Goal: Task Accomplishment & Management: Use online tool/utility

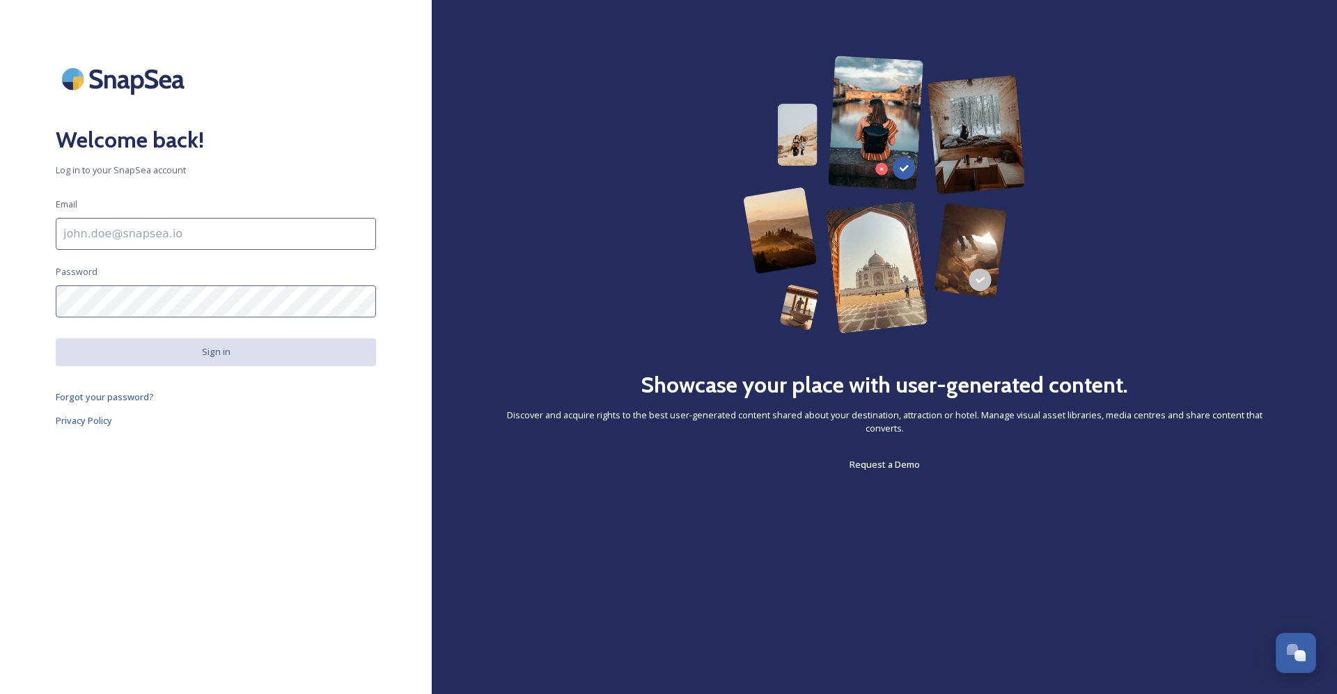
type input "[PERSON_NAME][EMAIL_ADDRESS][PERSON_NAME][DOMAIN_NAME]"
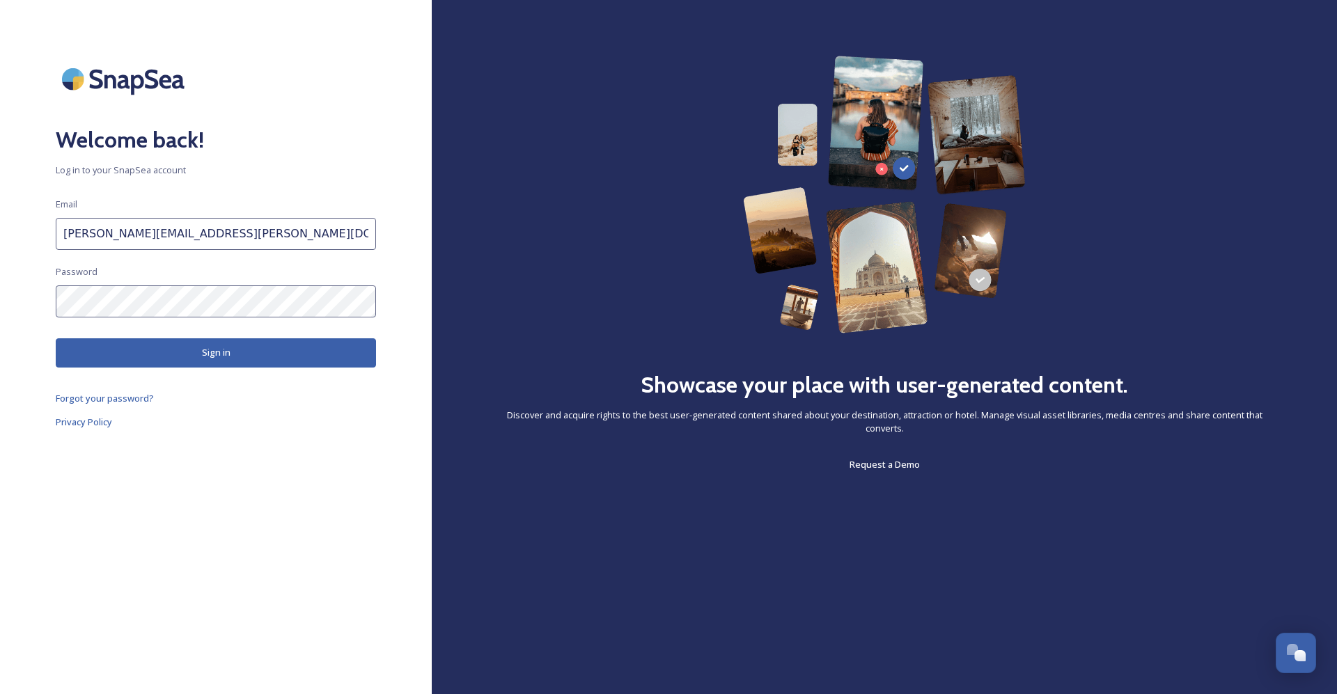
click at [237, 357] on button "Sign in" at bounding box center [216, 352] width 320 height 29
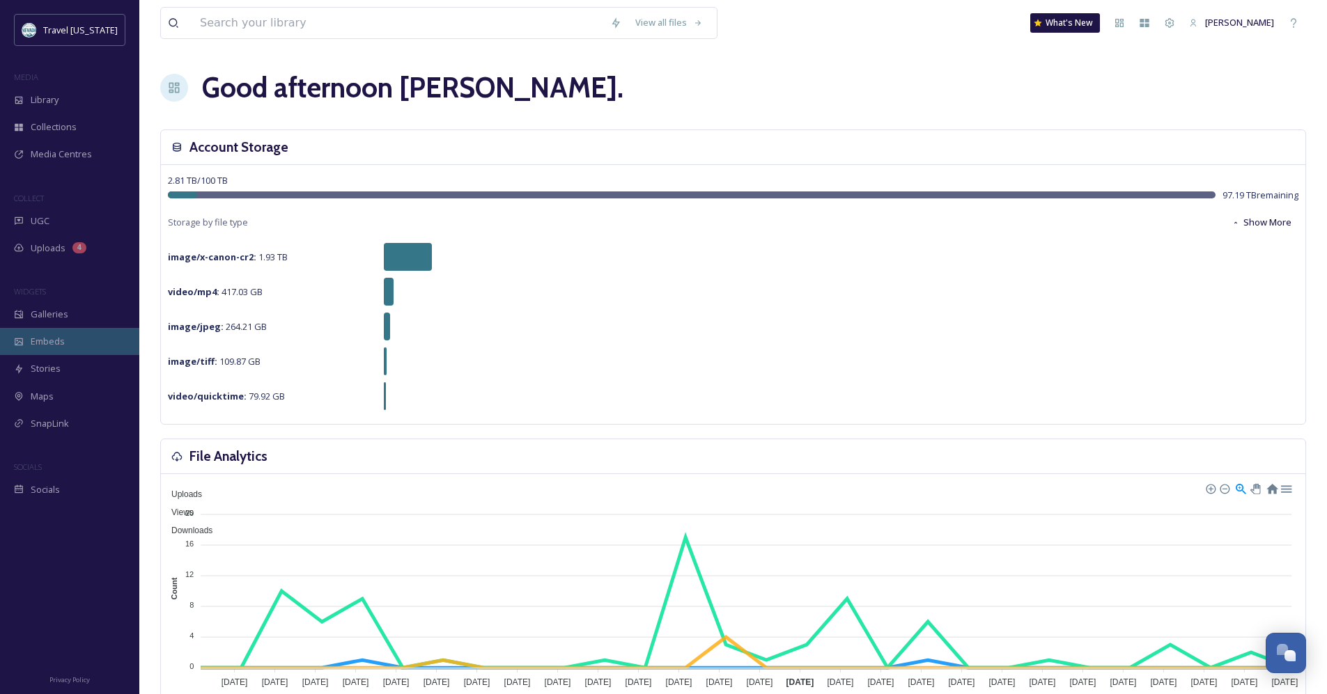
click at [39, 337] on span "Embeds" at bounding box center [48, 341] width 34 height 13
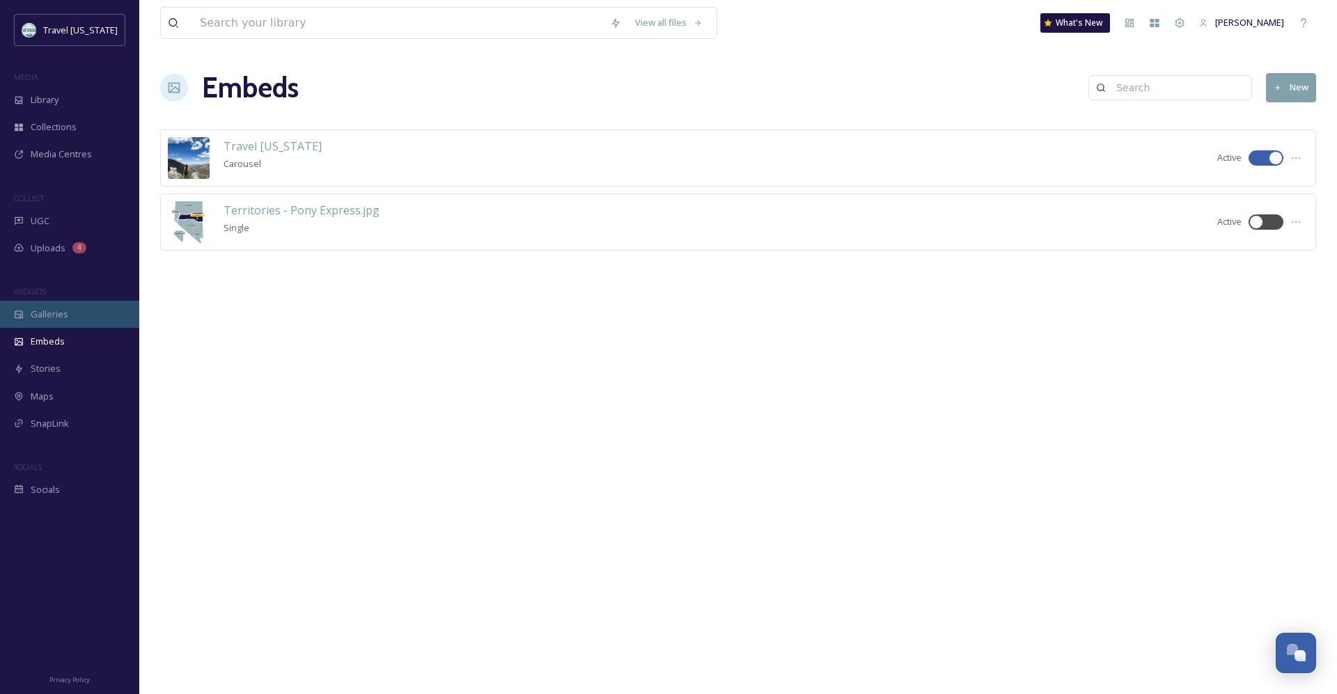
click at [48, 316] on span "Galleries" at bounding box center [50, 314] width 38 height 13
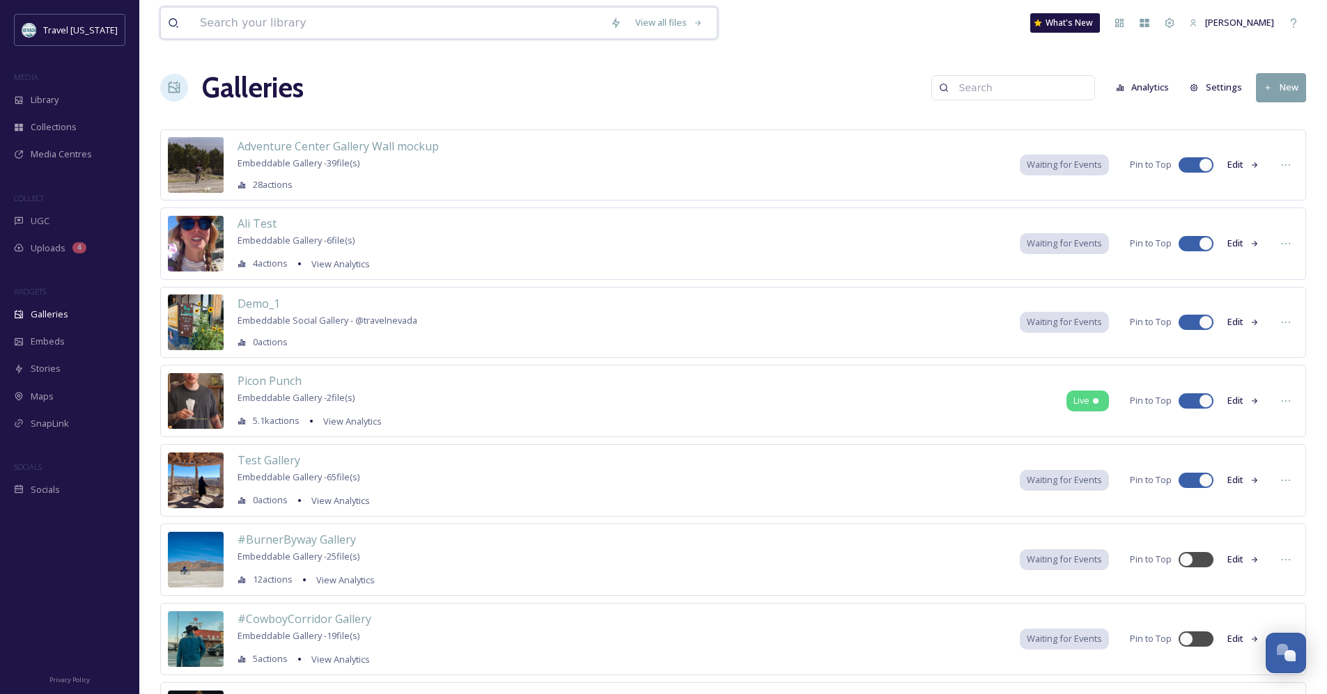
click at [323, 25] on input at bounding box center [398, 23] width 410 height 31
click at [1014, 91] on input at bounding box center [1019, 88] width 135 height 28
type input "get a little out there"
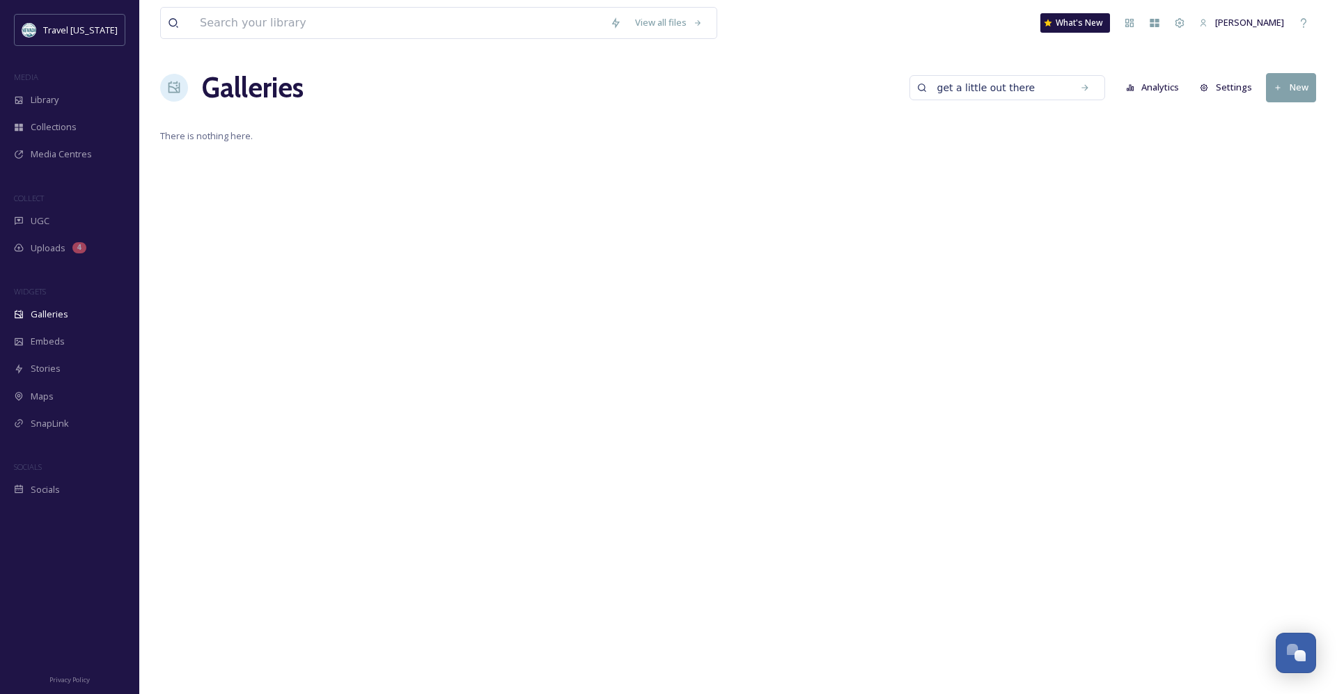
drag, startPoint x: 1064, startPoint y: 84, endPoint x: 796, endPoint y: 88, distance: 268.1
click at [798, 88] on div "Galleries get a little out there Analytics Settings New" at bounding box center [738, 88] width 1156 height 42
click at [798, 132] on span "There is nothing here." at bounding box center [738, 136] width 1156 height 13
click at [1014, 91] on input at bounding box center [1029, 88] width 135 height 28
type input "silverstatesweeps"
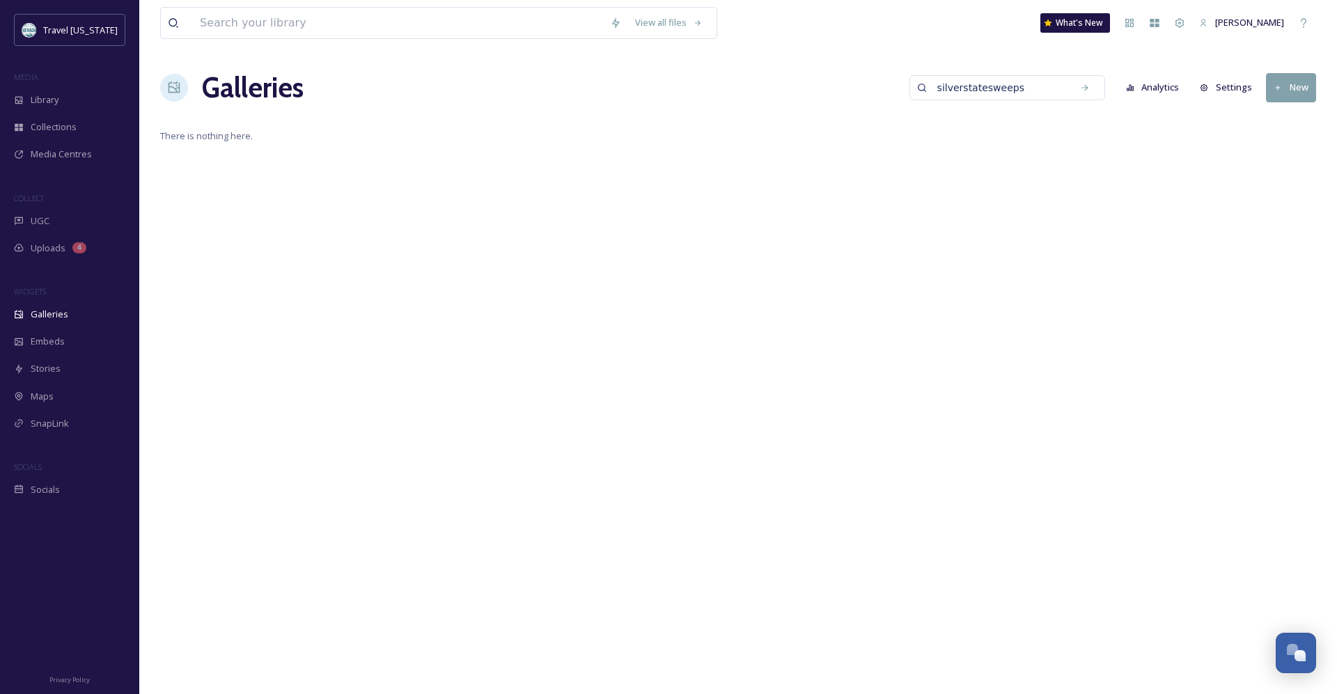
click at [175, 93] on icon at bounding box center [175, 87] width 12 height 12
click at [258, 81] on h1 "Galleries" at bounding box center [253, 88] width 102 height 42
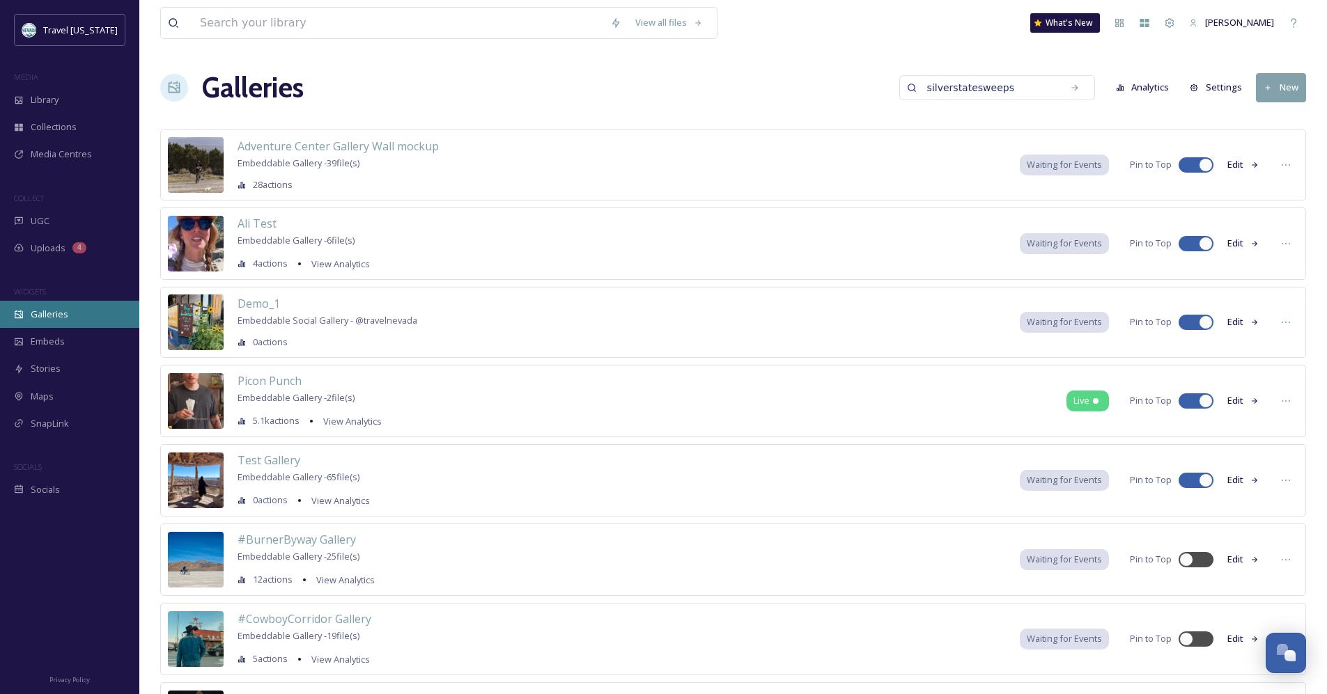
click at [57, 314] on span "Galleries" at bounding box center [50, 314] width 38 height 13
click at [354, 26] on input at bounding box center [398, 23] width 410 height 31
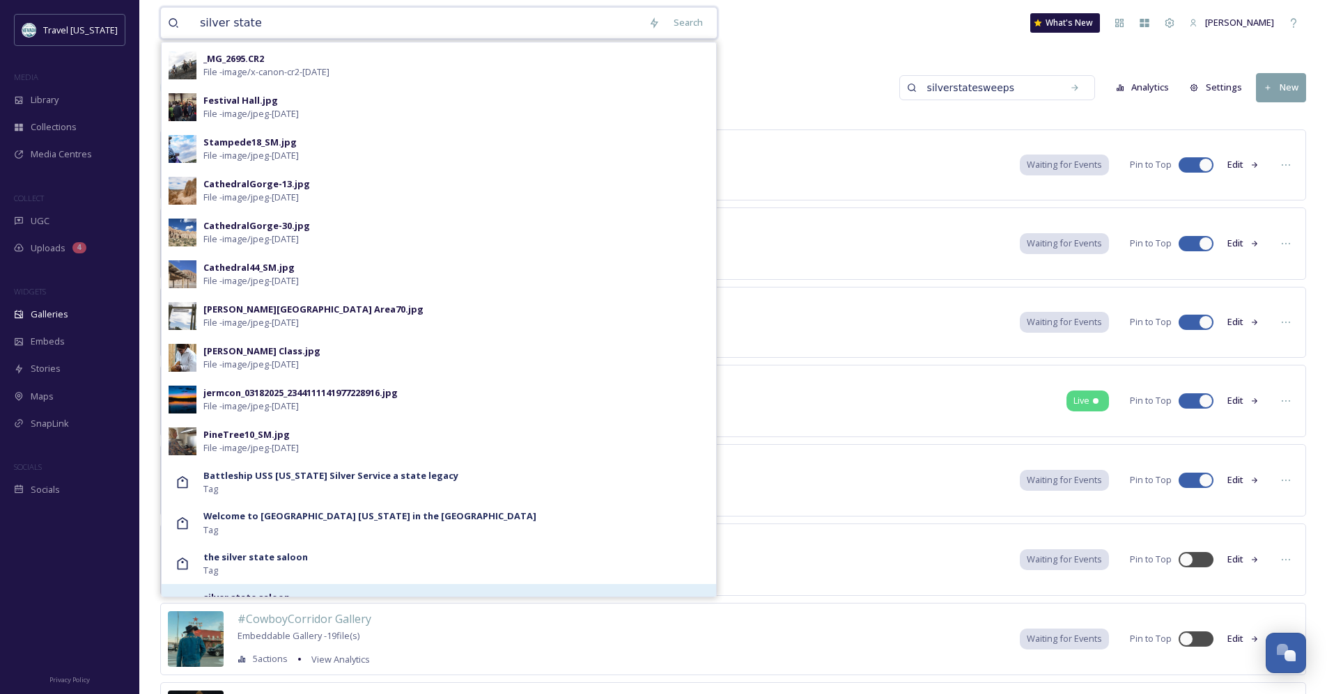
scroll to position [897, 0]
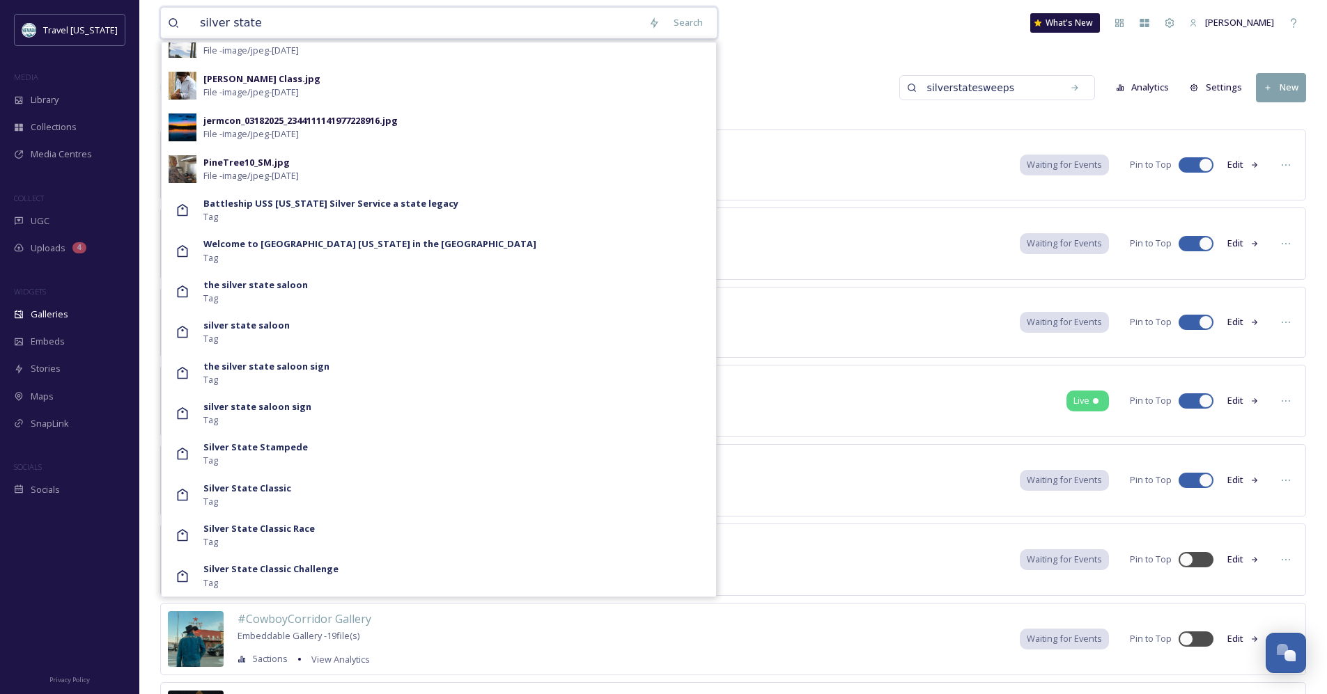
type input "silver state"
click at [807, 67] on div "Galleries silverstatesweeps Analytics Settings New" at bounding box center [733, 88] width 1146 height 42
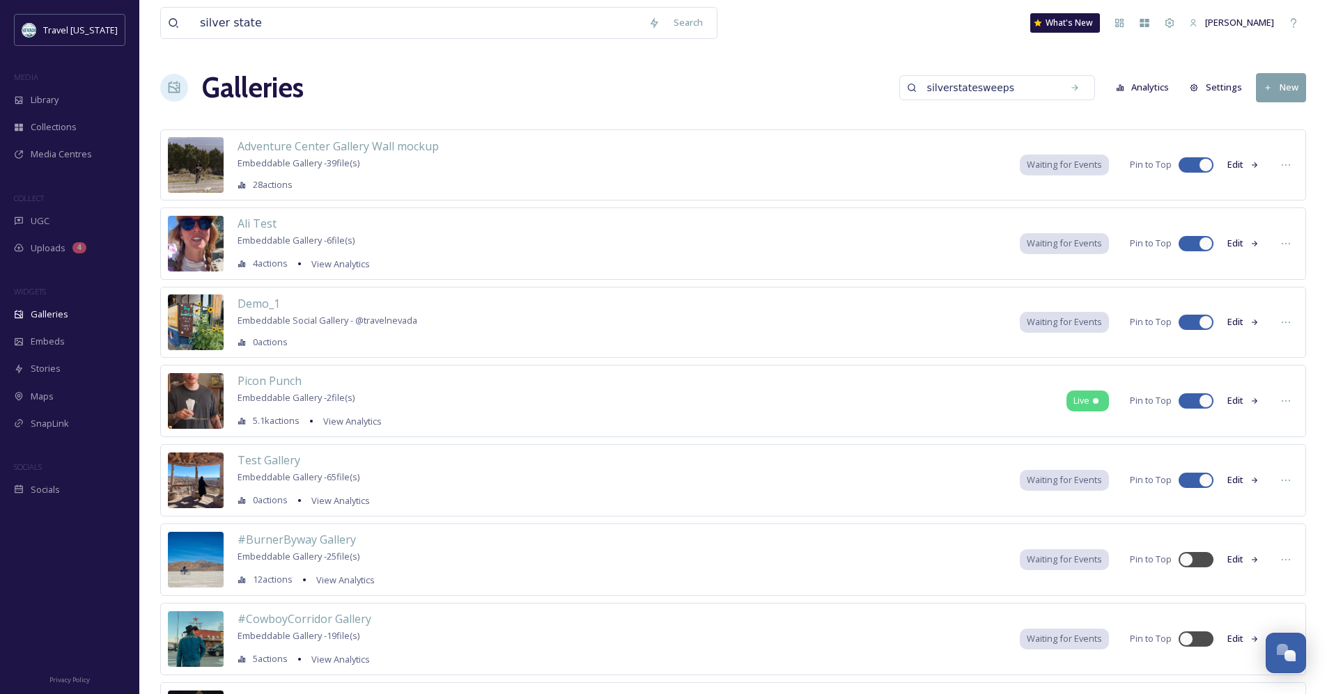
drag, startPoint x: 1037, startPoint y: 89, endPoint x: 744, endPoint y: 95, distance: 293.2
click at [811, 95] on div "Galleries silverstatesweeps Analytics Settings New" at bounding box center [733, 88] width 1146 height 42
type input "silver state sweeps"
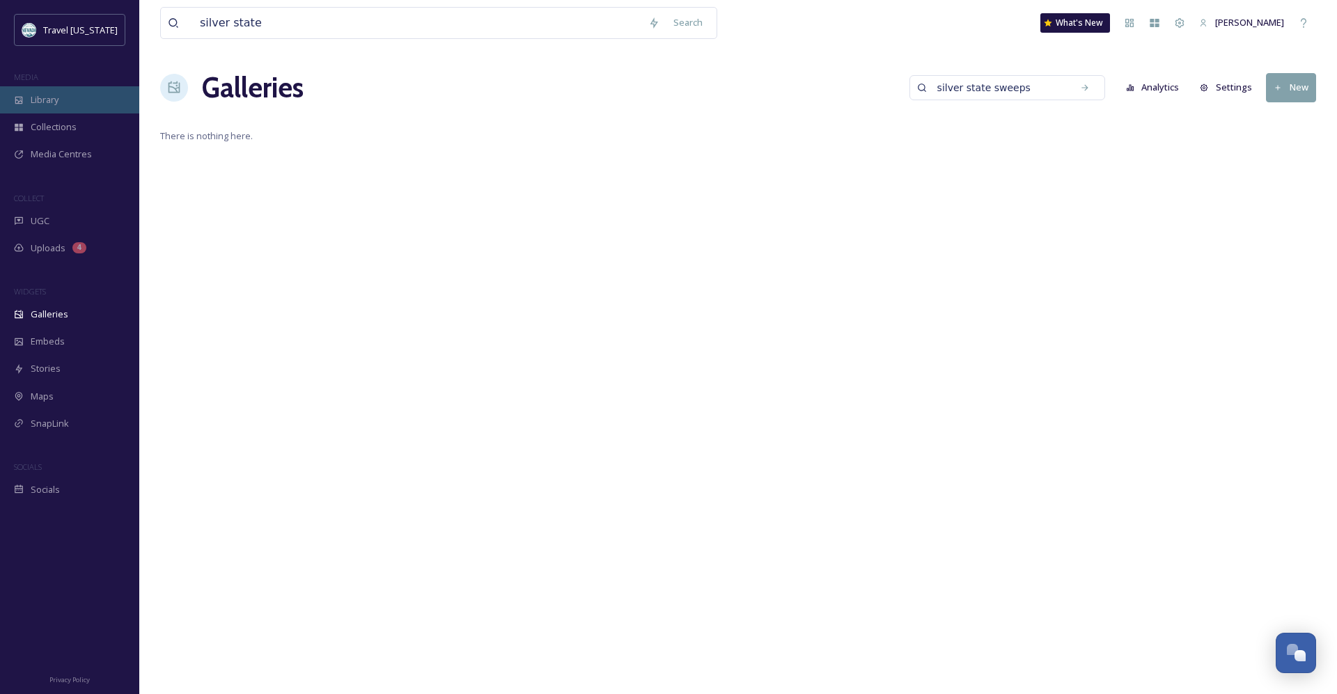
click at [68, 98] on div "Library" at bounding box center [69, 99] width 139 height 27
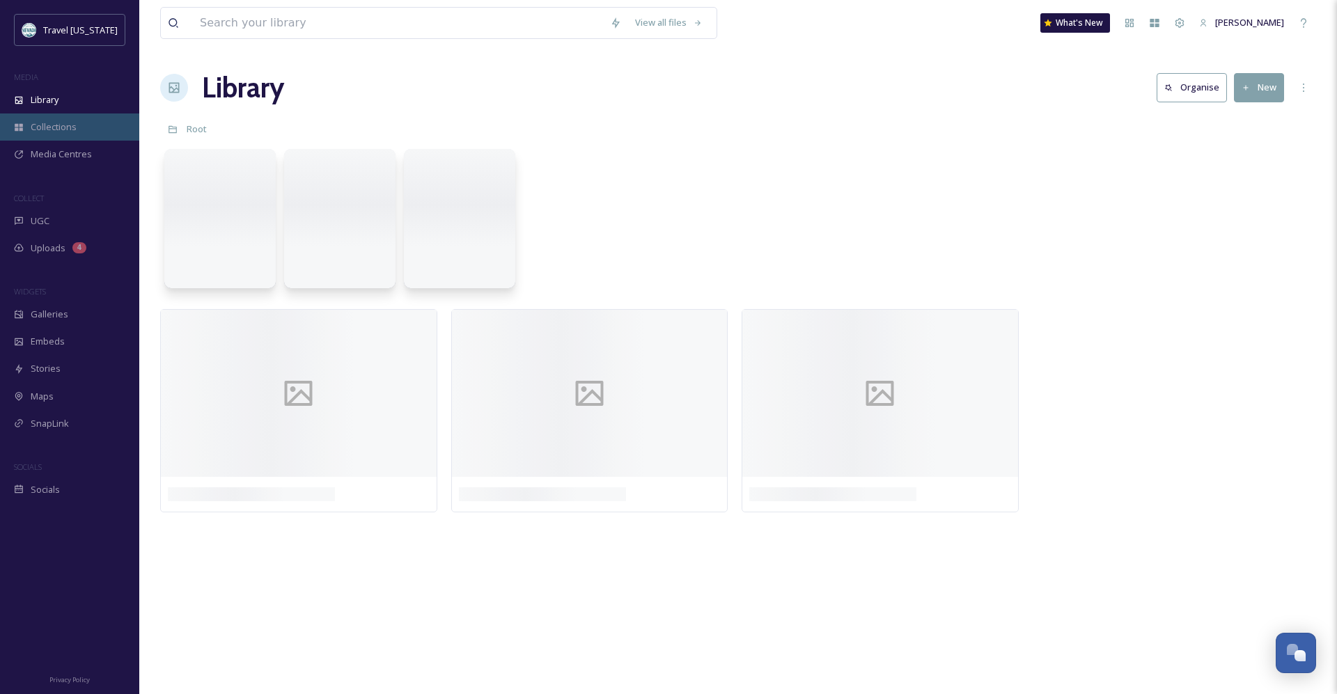
click at [55, 129] on span "Collections" at bounding box center [54, 126] width 46 height 13
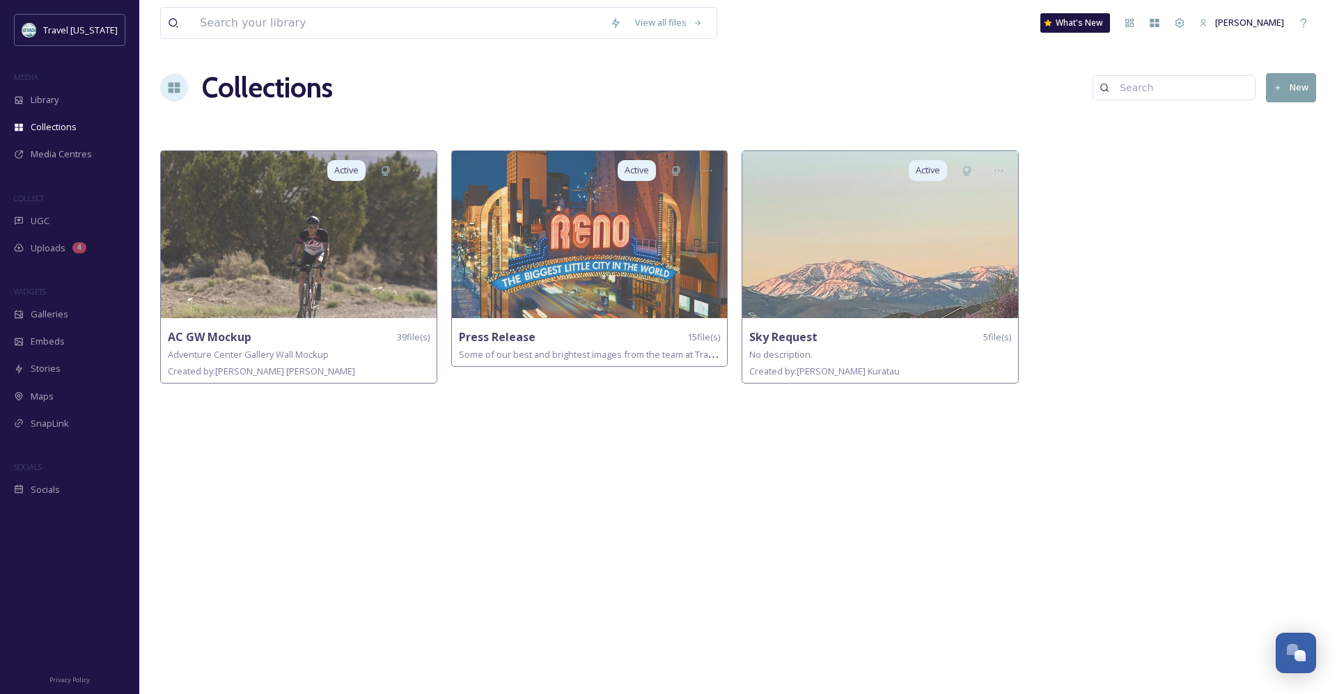
click at [369, 496] on div "View all files What's New [PERSON_NAME] Collections New Active AC GW Mockup 39 …" at bounding box center [738, 347] width 1198 height 694
click at [64, 154] on span "Media Centres" at bounding box center [61, 154] width 61 height 13
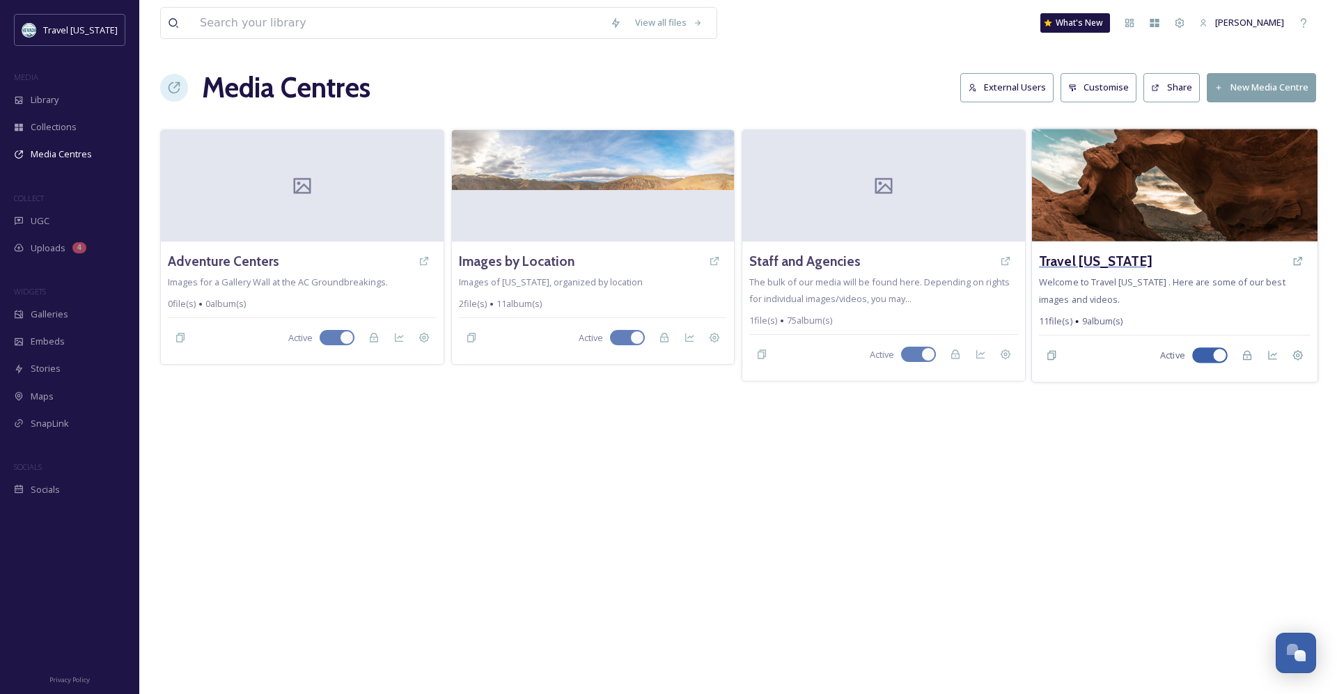
click at [1090, 258] on h3 "Travel [US_STATE]" at bounding box center [1095, 261] width 113 height 20
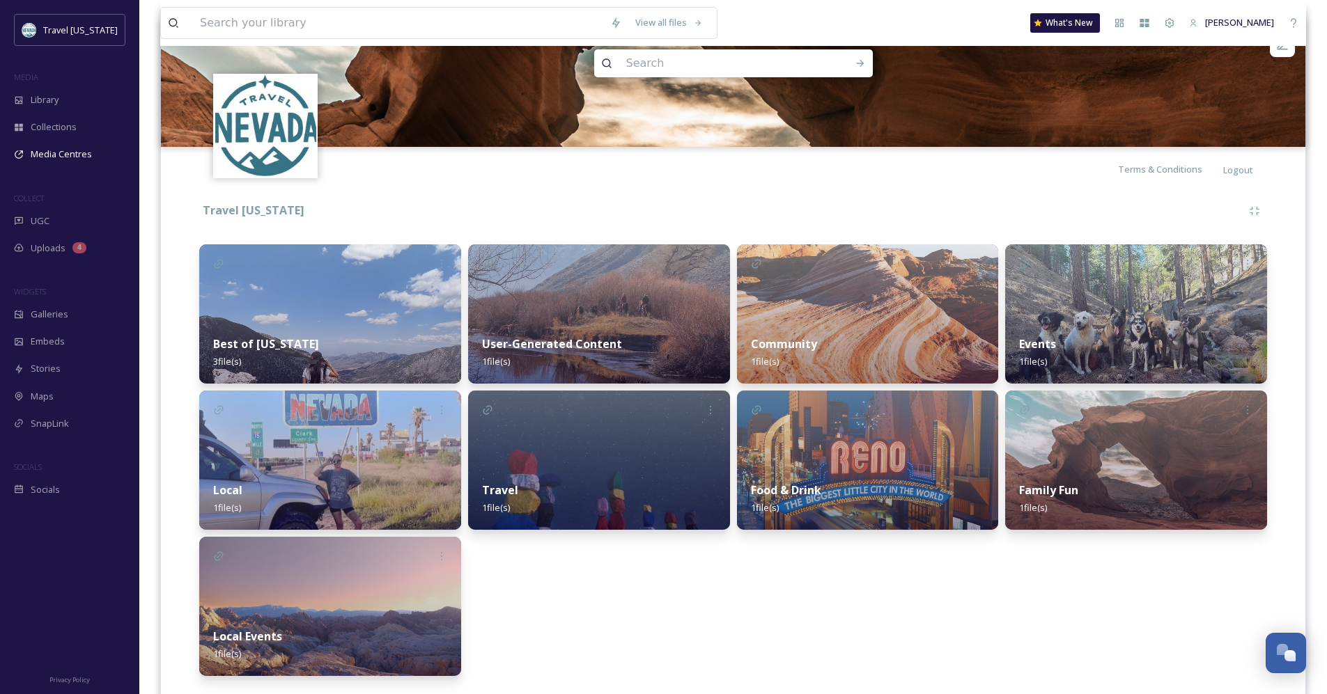
scroll to position [173, 0]
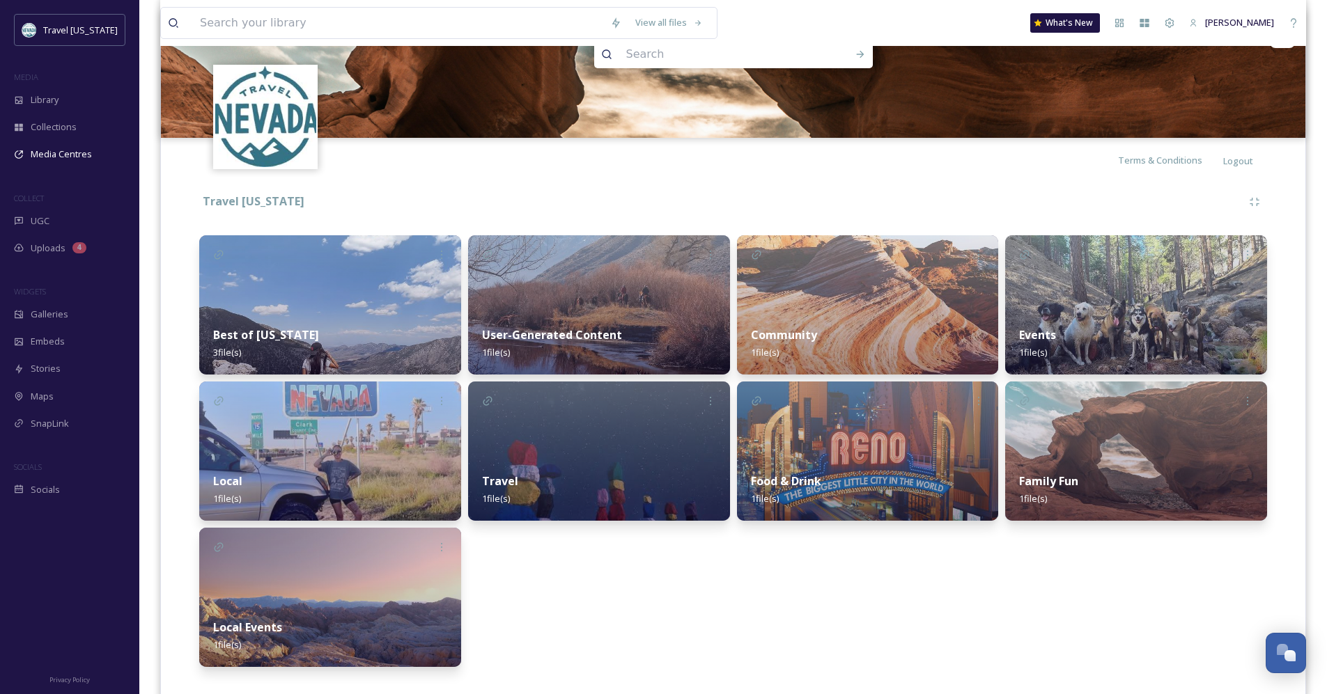
click at [529, 313] on div "User-Generated Content 1 file(s)" at bounding box center [599, 344] width 262 height 62
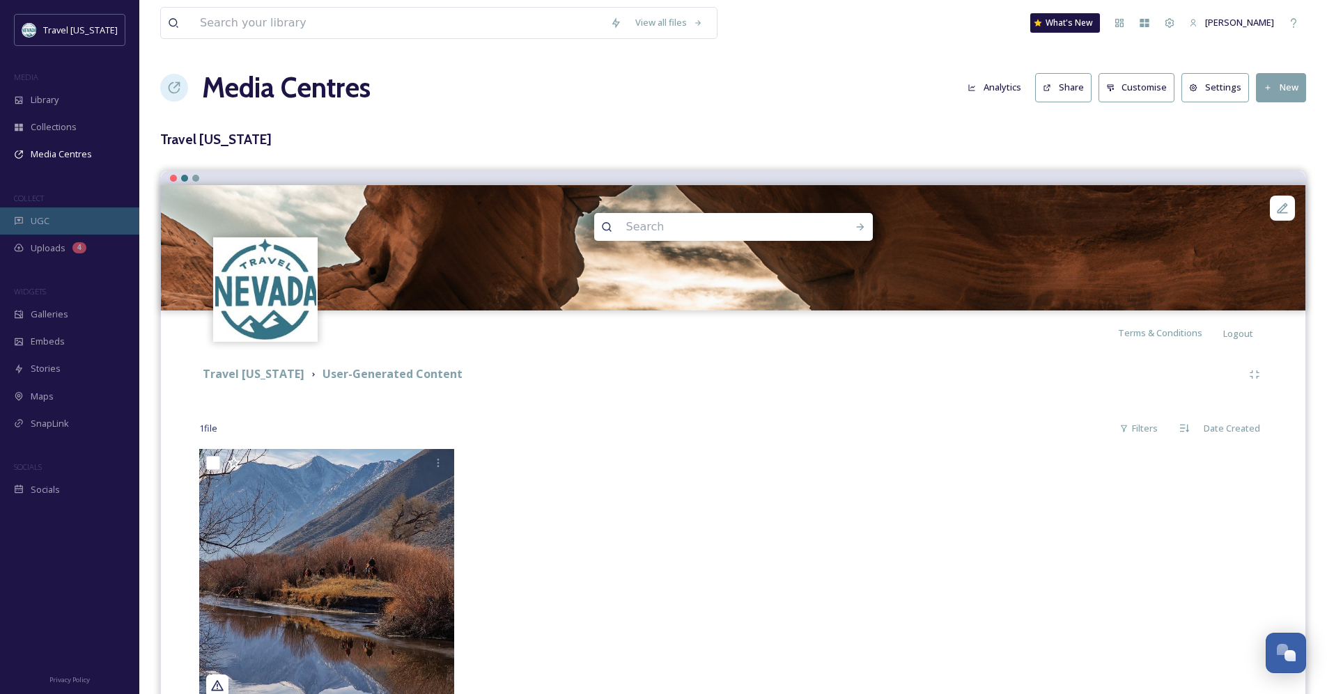
click at [88, 214] on div "UGC" at bounding box center [69, 221] width 139 height 27
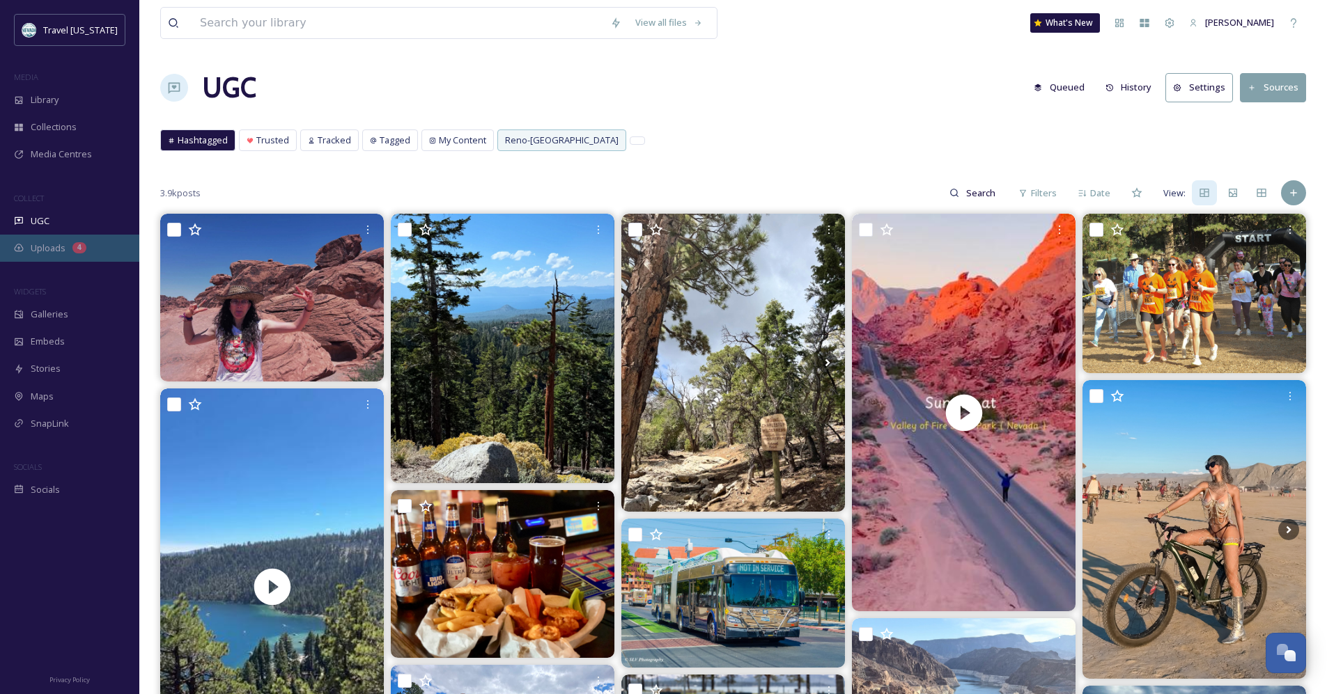
click at [62, 251] on span "Uploads" at bounding box center [48, 248] width 35 height 13
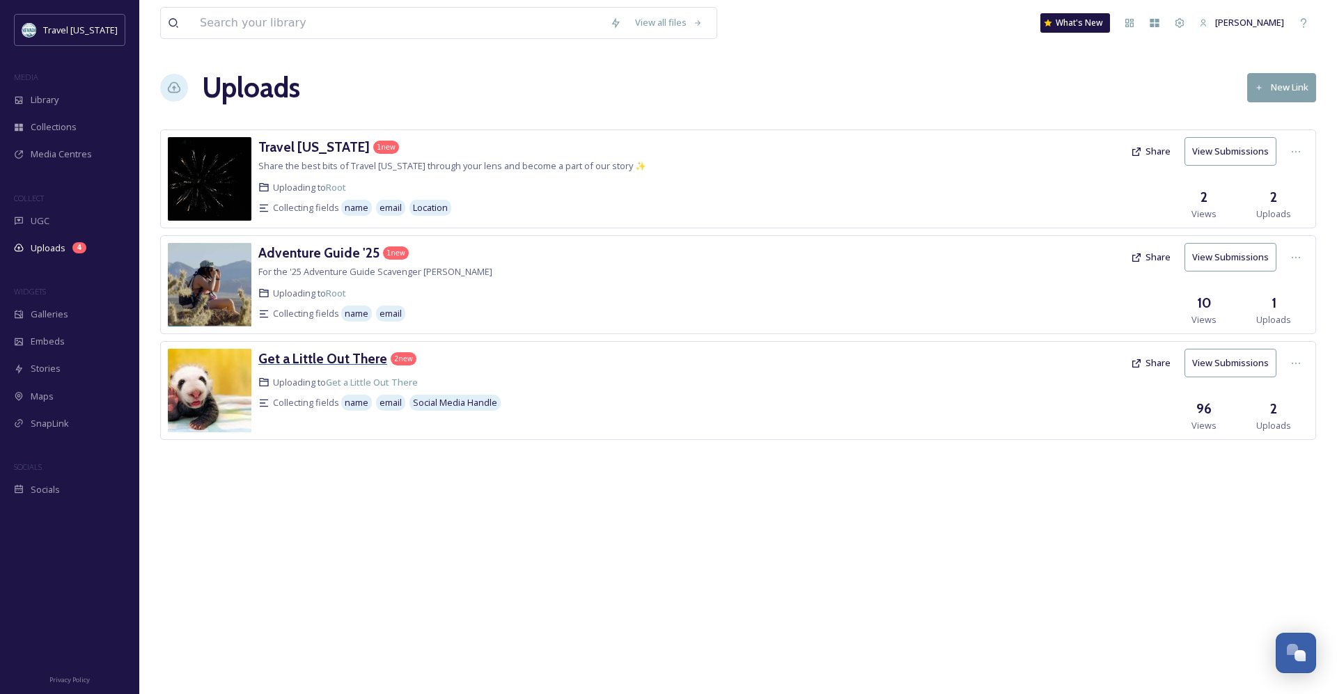
click at [333, 357] on h3 "Get a Little Out There" at bounding box center [322, 358] width 129 height 17
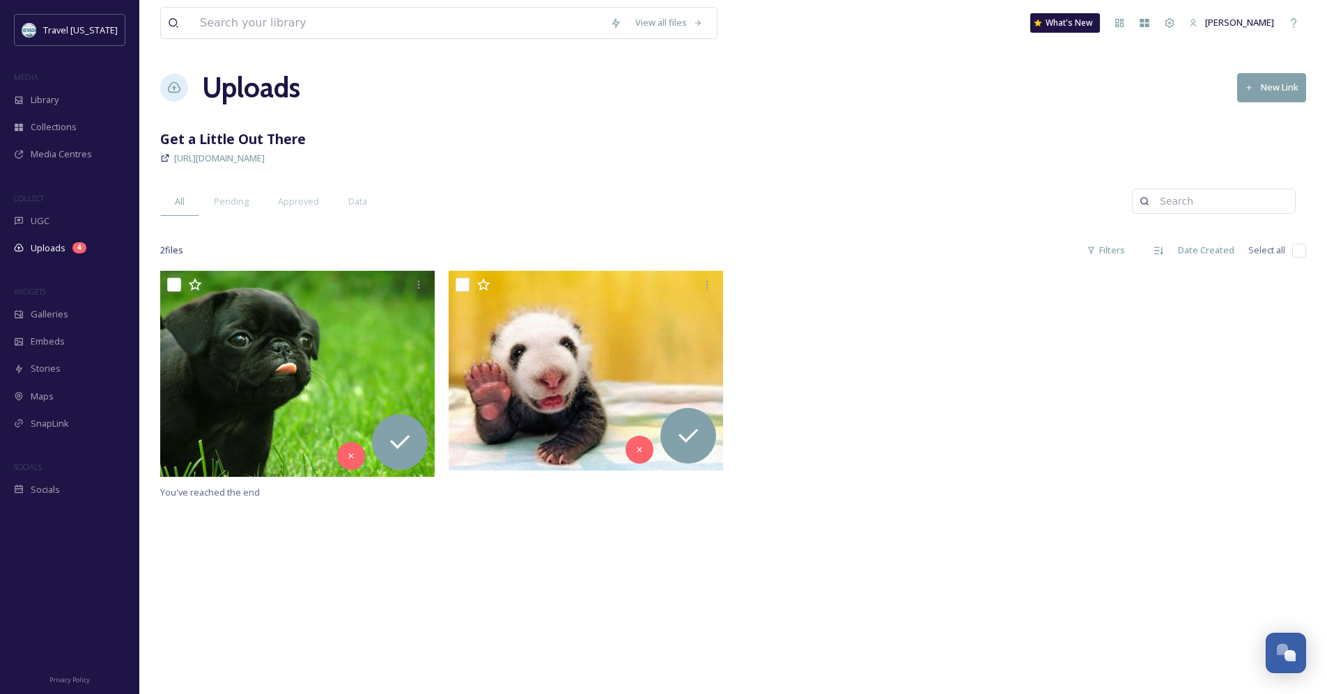
click at [752, 162] on div "[URL][DOMAIN_NAME]" at bounding box center [733, 158] width 1146 height 17
click at [241, 197] on span "Pending" at bounding box center [231, 201] width 35 height 13
click at [309, 206] on span "Approved" at bounding box center [298, 201] width 41 height 13
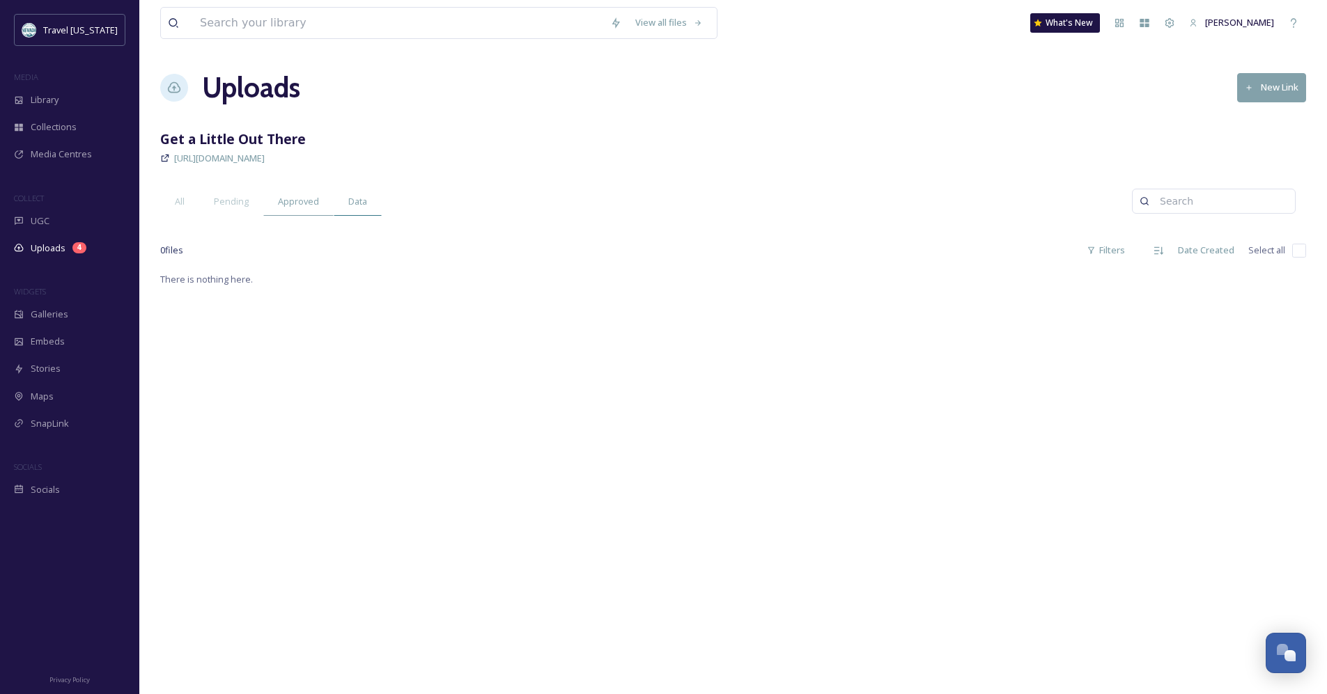
click at [366, 201] on span "Data" at bounding box center [357, 201] width 19 height 13
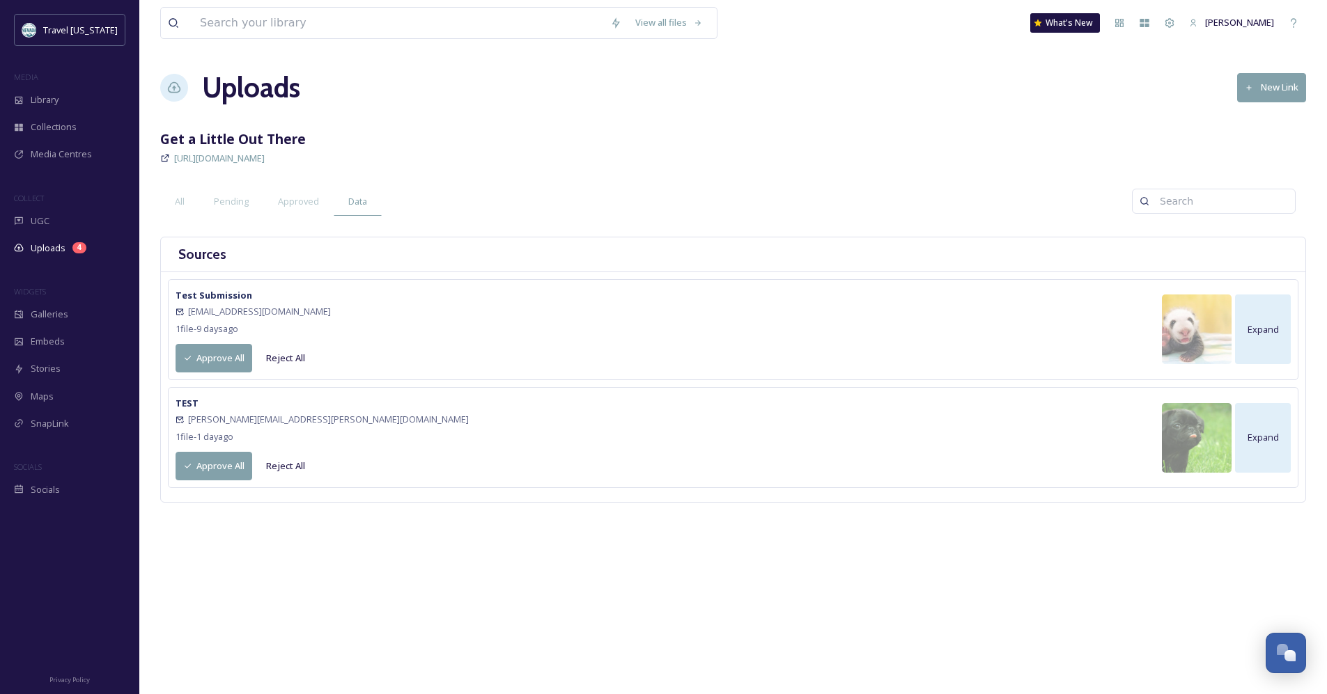
click at [844, 155] on div "[URL][DOMAIN_NAME]" at bounding box center [733, 158] width 1146 height 17
click at [71, 338] on div "Embeds" at bounding box center [69, 341] width 139 height 27
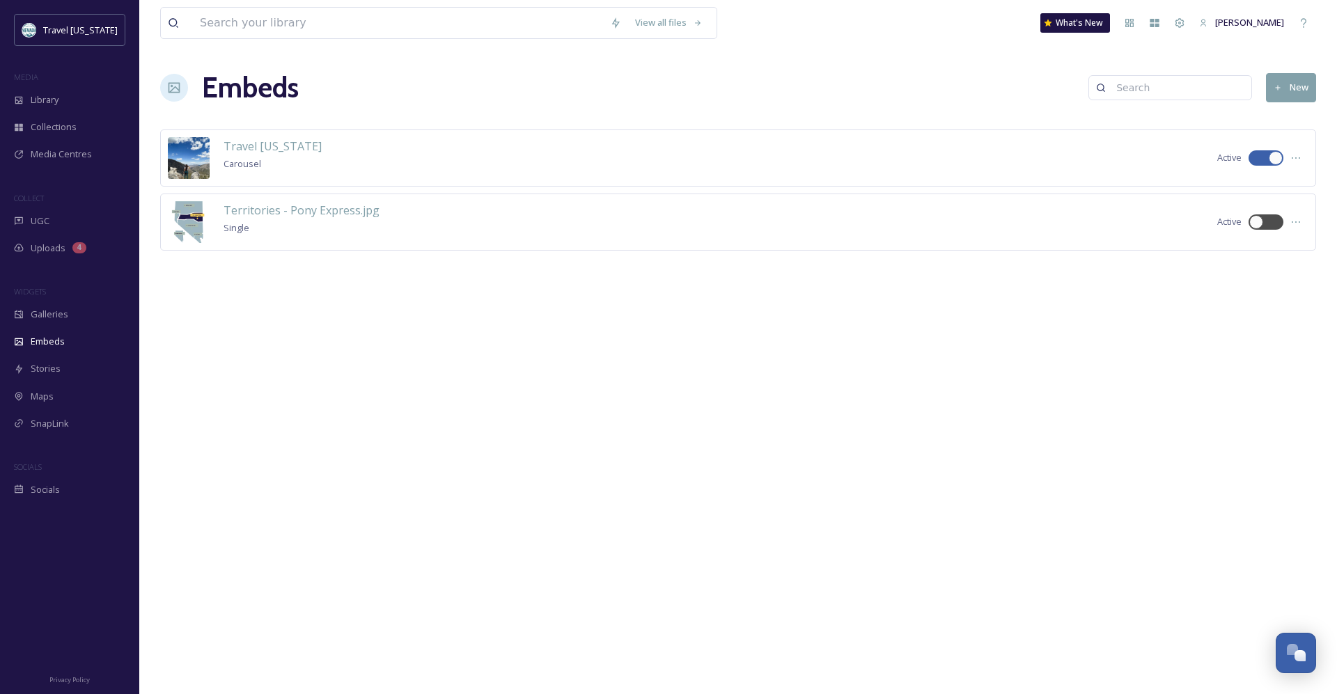
click at [1285, 92] on button "New" at bounding box center [1291, 87] width 50 height 29
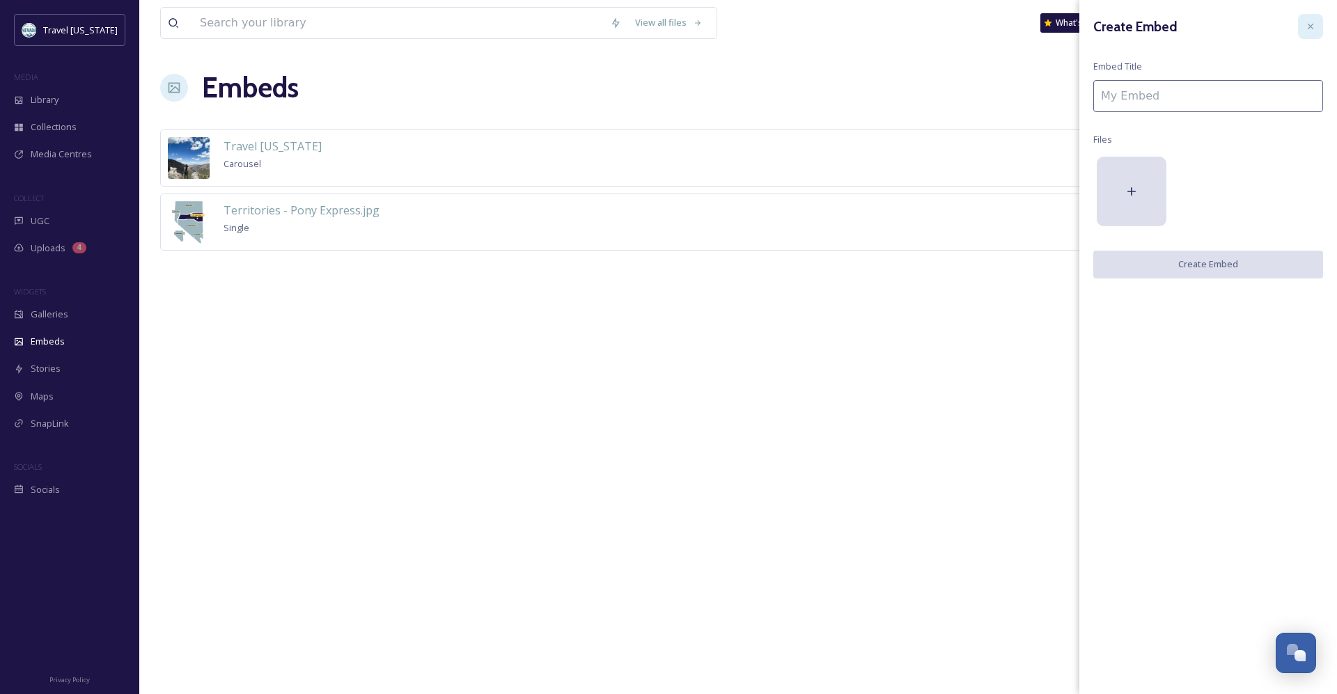
click at [1313, 33] on div at bounding box center [1310, 26] width 25 height 25
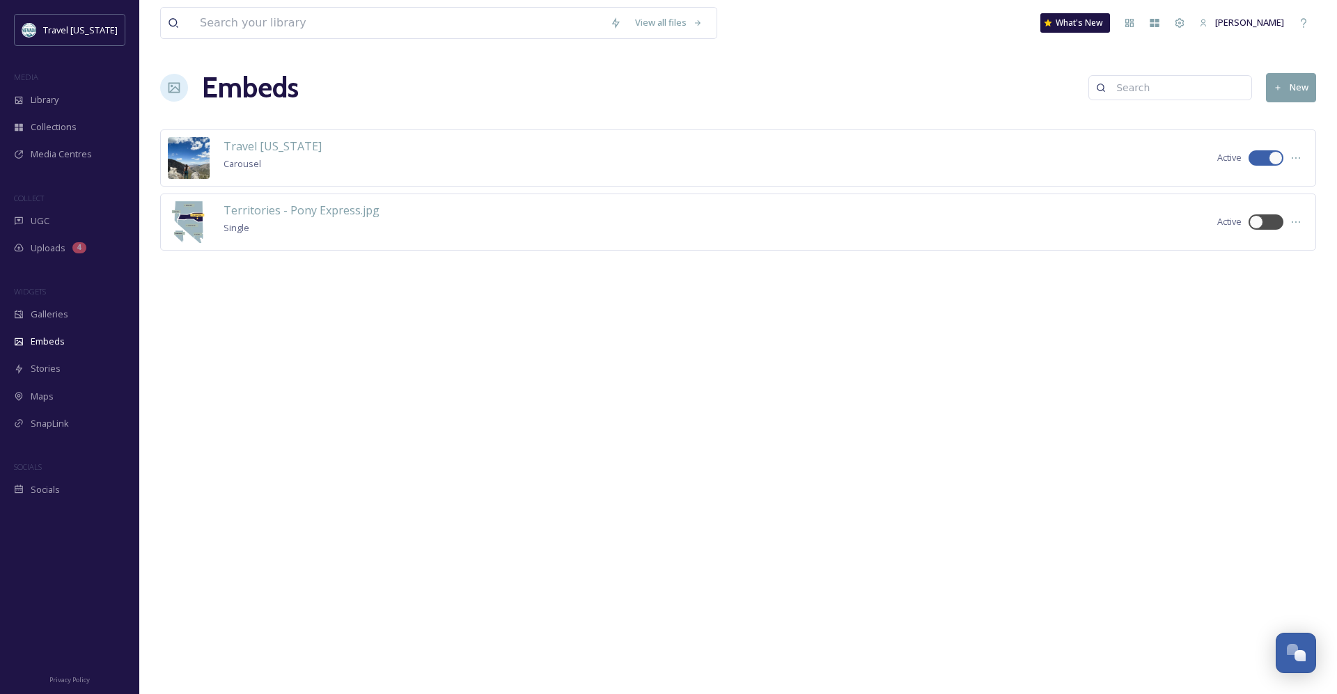
click at [406, 347] on div "View all files What's New [PERSON_NAME] Embeds New Travel [US_STATE] Carousel A…" at bounding box center [738, 347] width 1198 height 694
click at [81, 425] on div "SnapLink" at bounding box center [69, 423] width 139 height 27
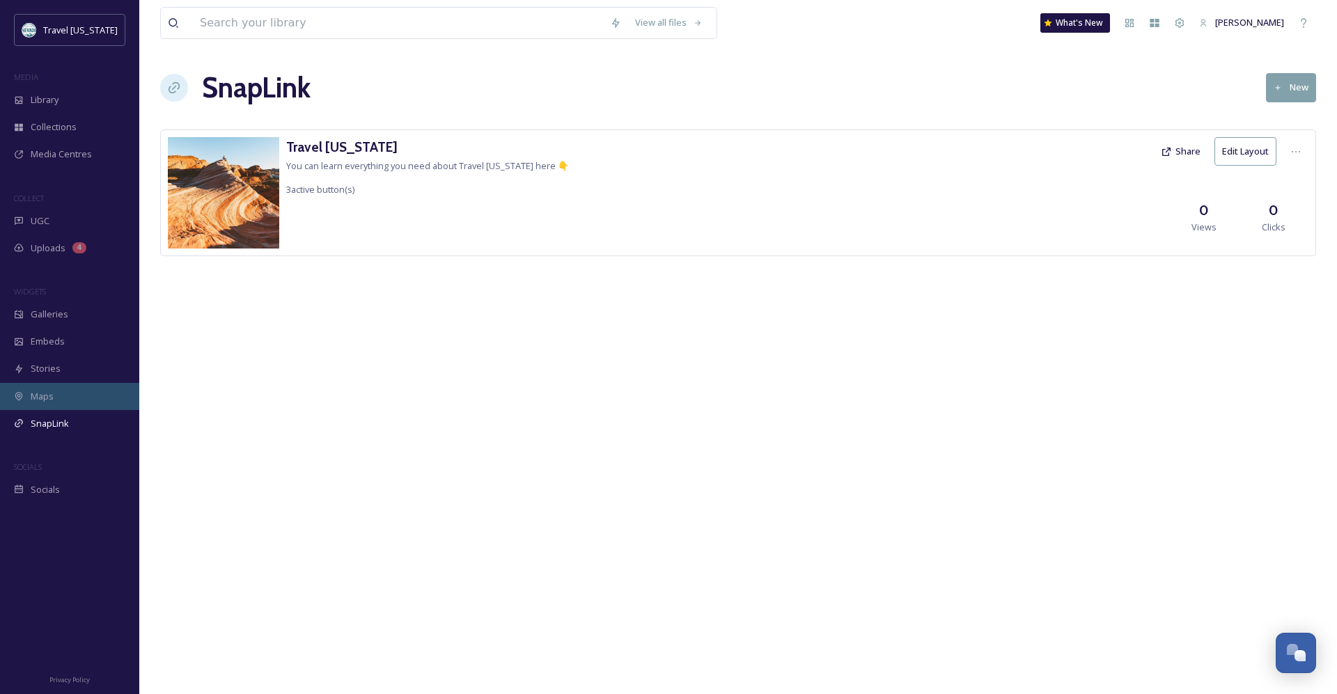
click at [81, 388] on div "Maps" at bounding box center [69, 396] width 139 height 27
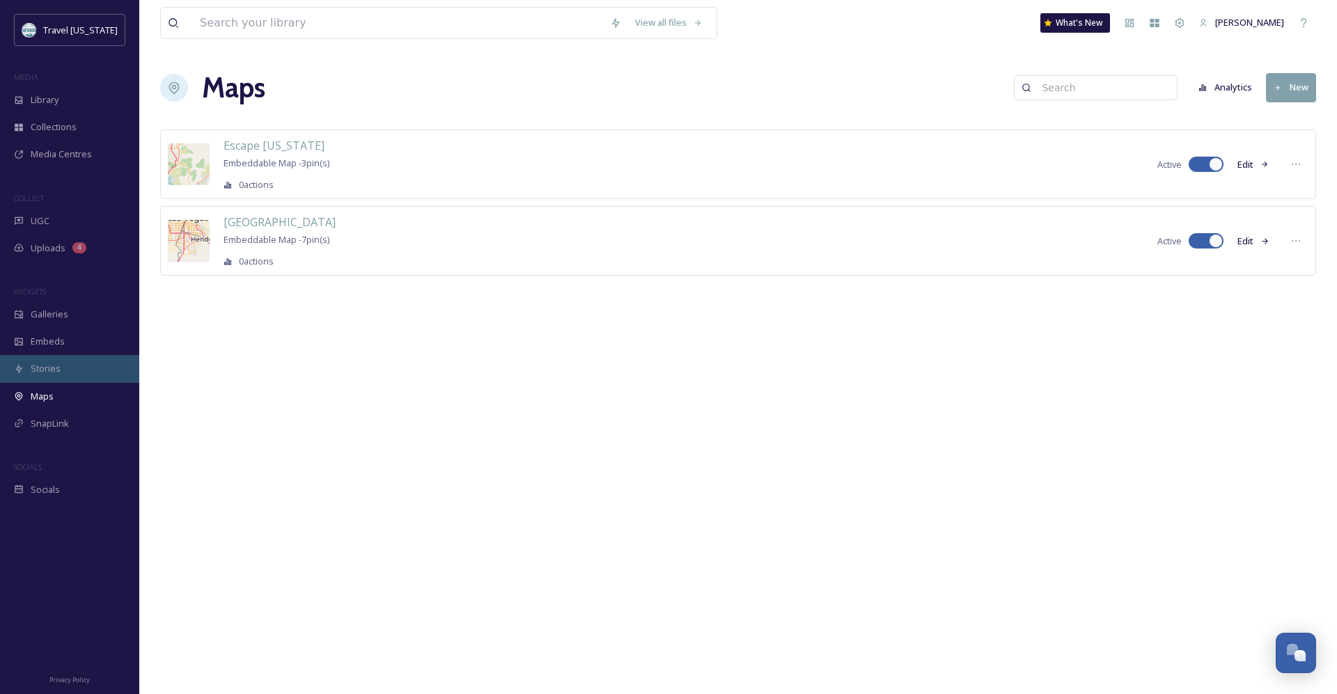
click at [79, 371] on div "Stories" at bounding box center [69, 368] width 139 height 27
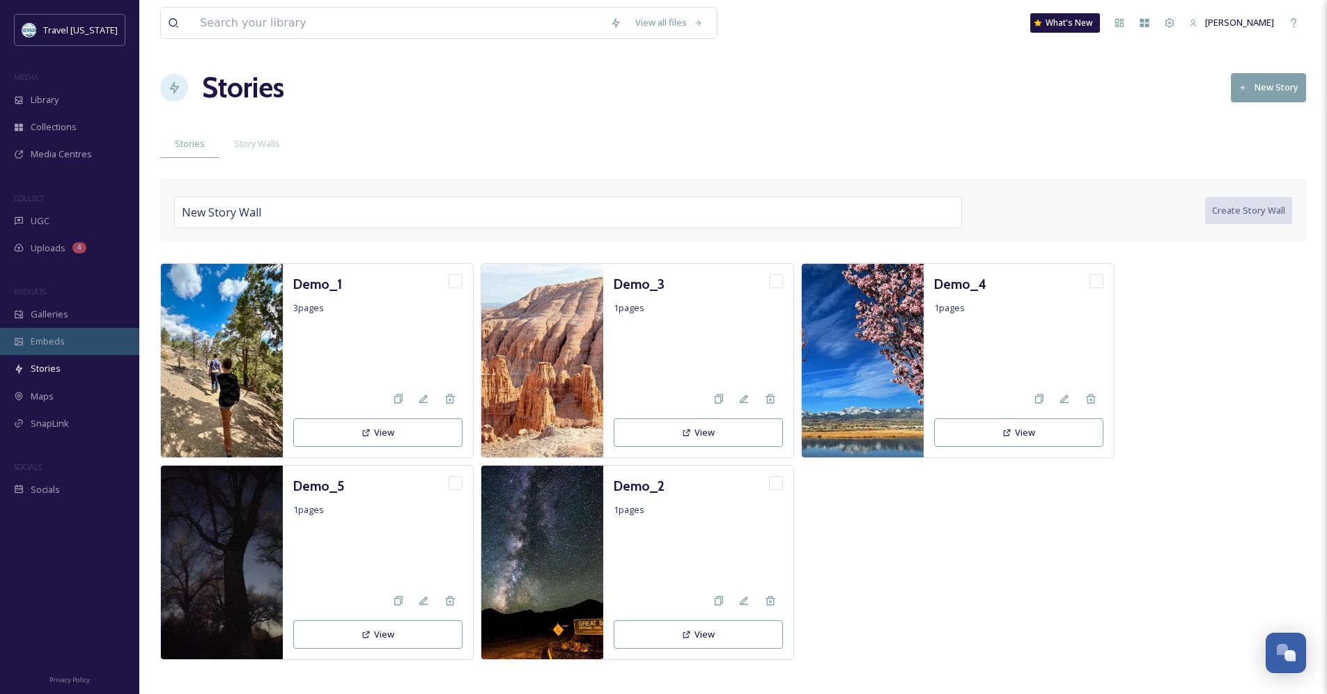
click at [91, 346] on div "Embeds" at bounding box center [69, 341] width 139 height 27
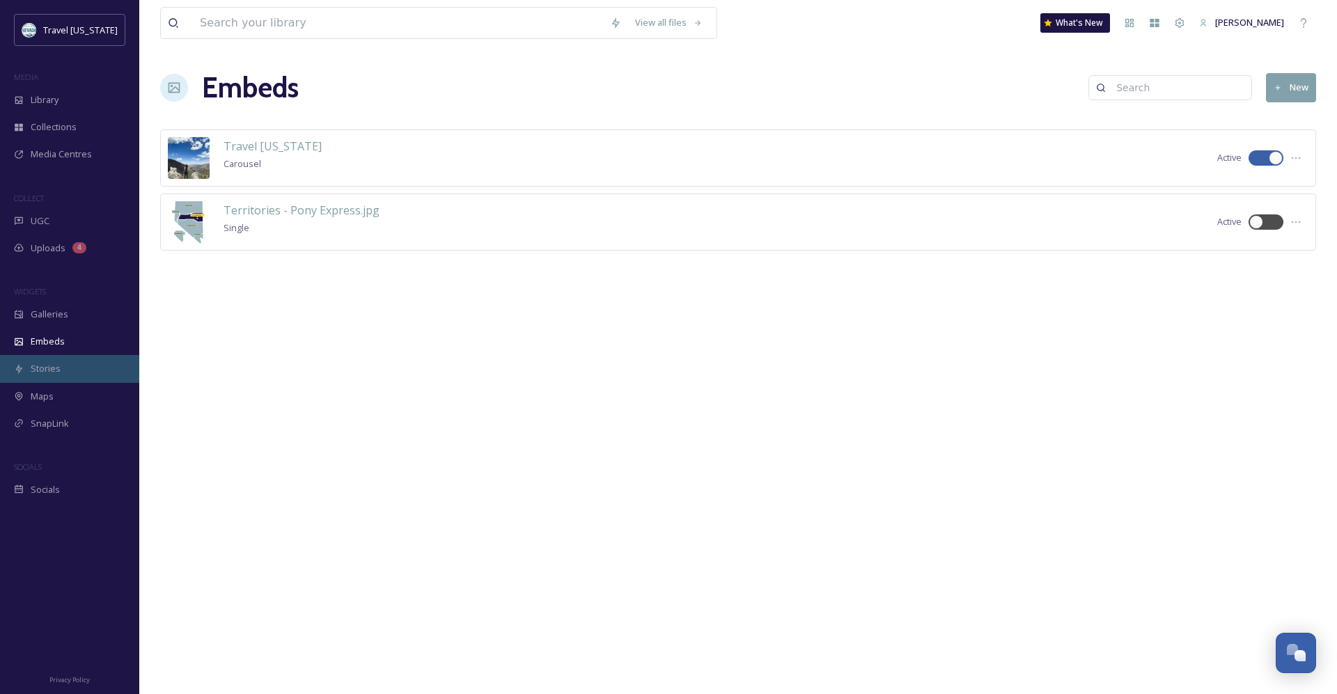
click at [77, 373] on div "Stories" at bounding box center [69, 368] width 139 height 27
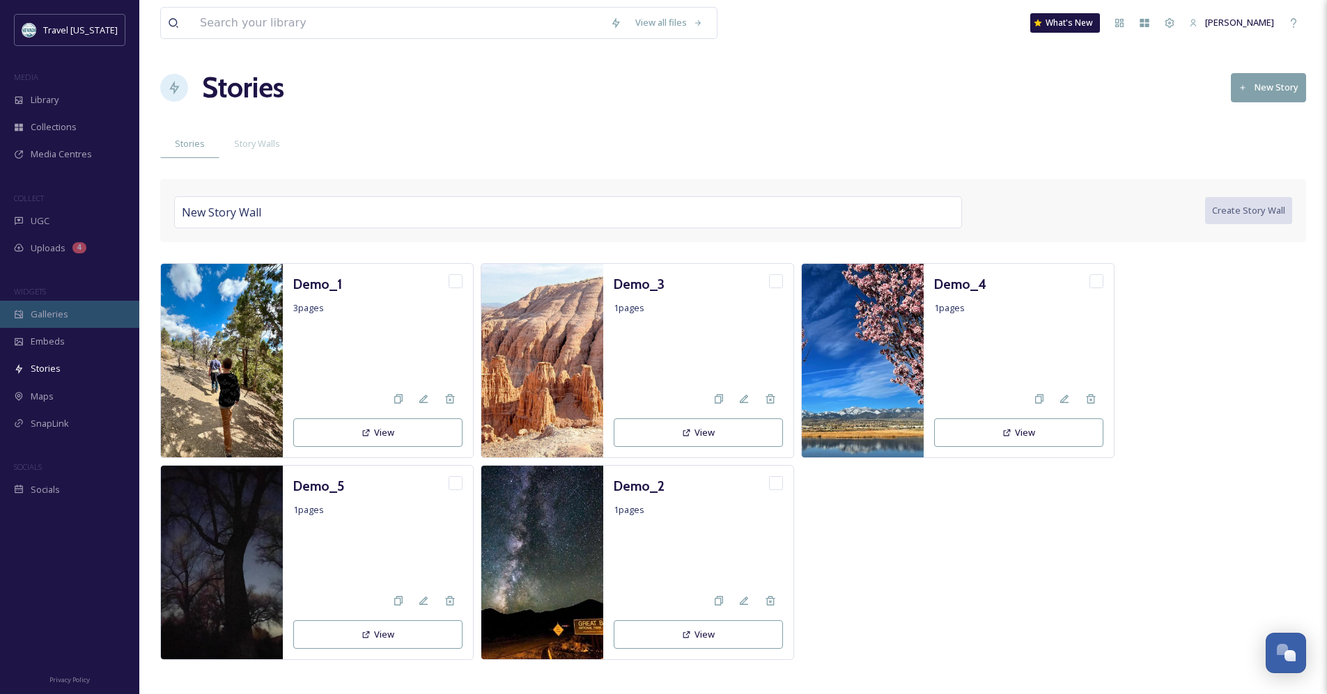
click at [83, 317] on div "Galleries" at bounding box center [69, 314] width 139 height 27
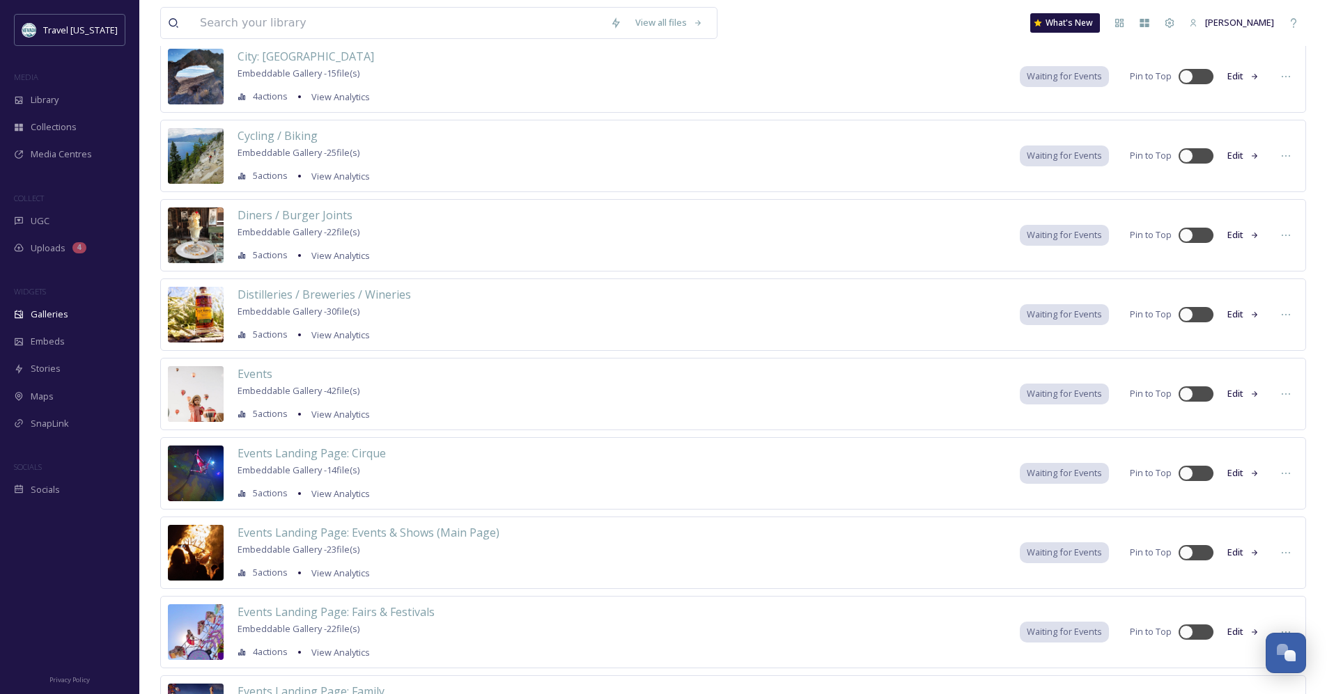
scroll to position [5292, 0]
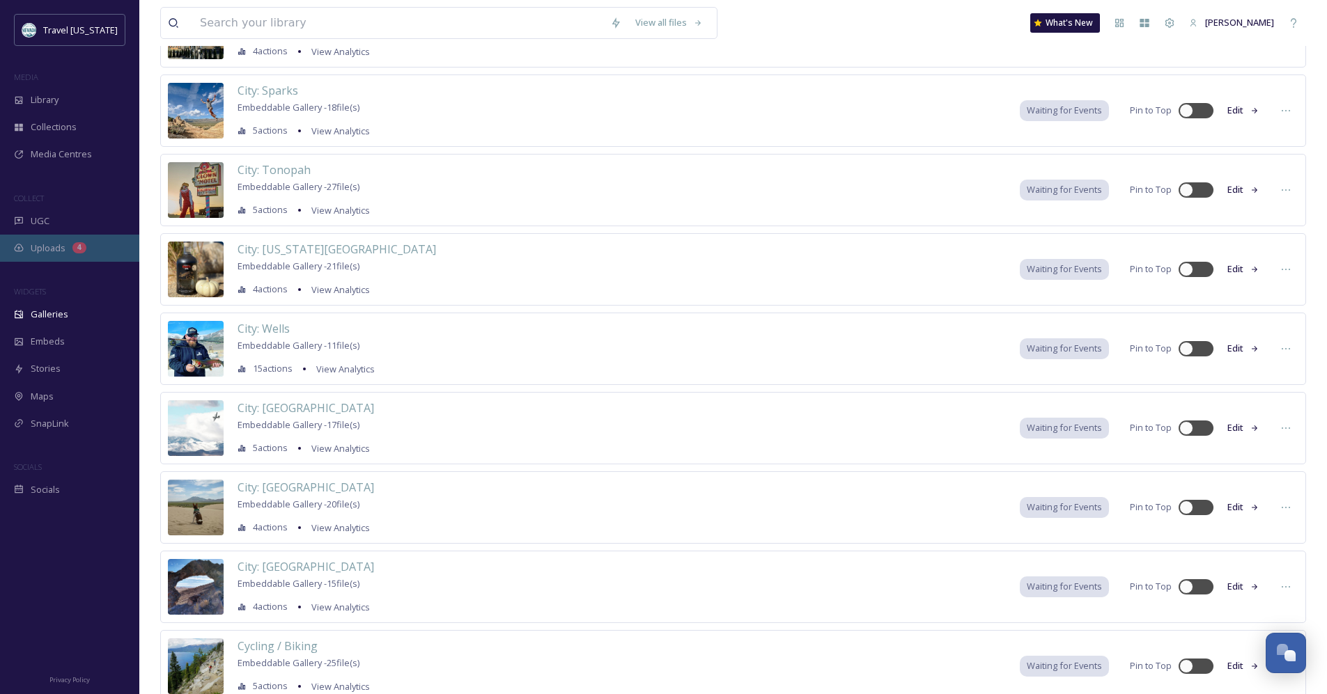
click at [66, 240] on div "Uploads 4" at bounding box center [69, 248] width 139 height 27
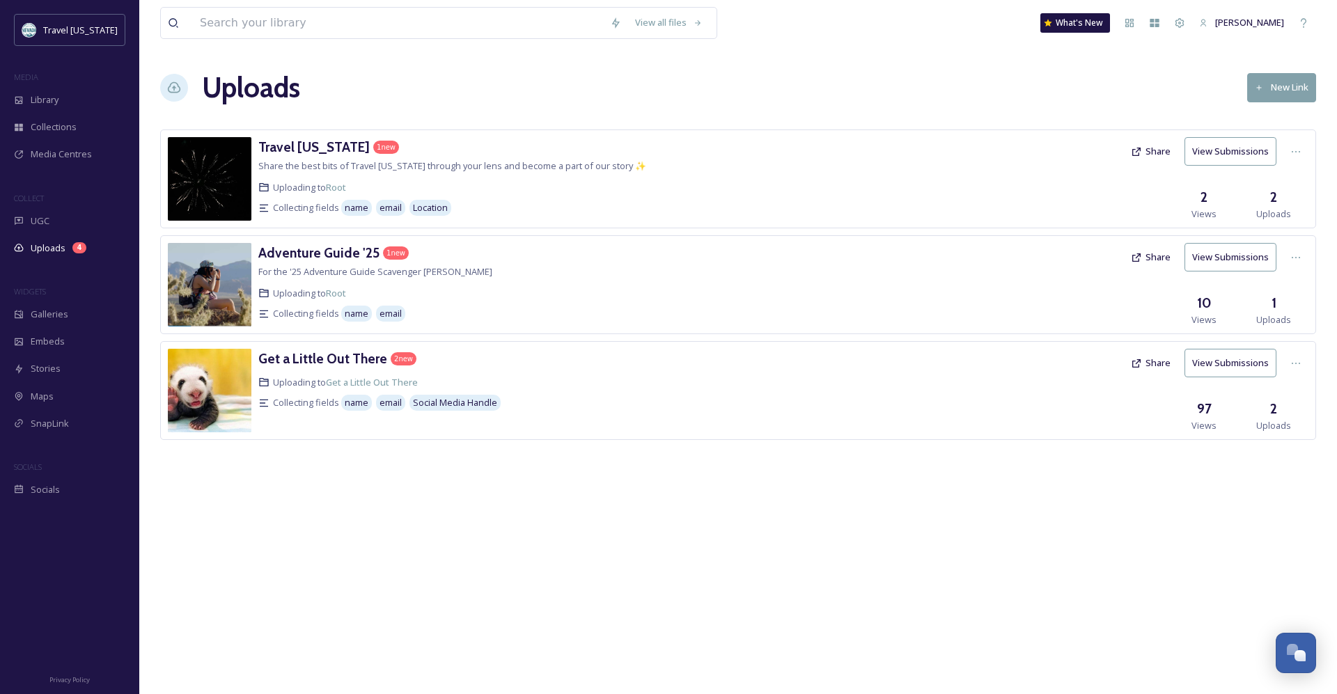
click at [1152, 367] on button "Share" at bounding box center [1151, 363] width 54 height 27
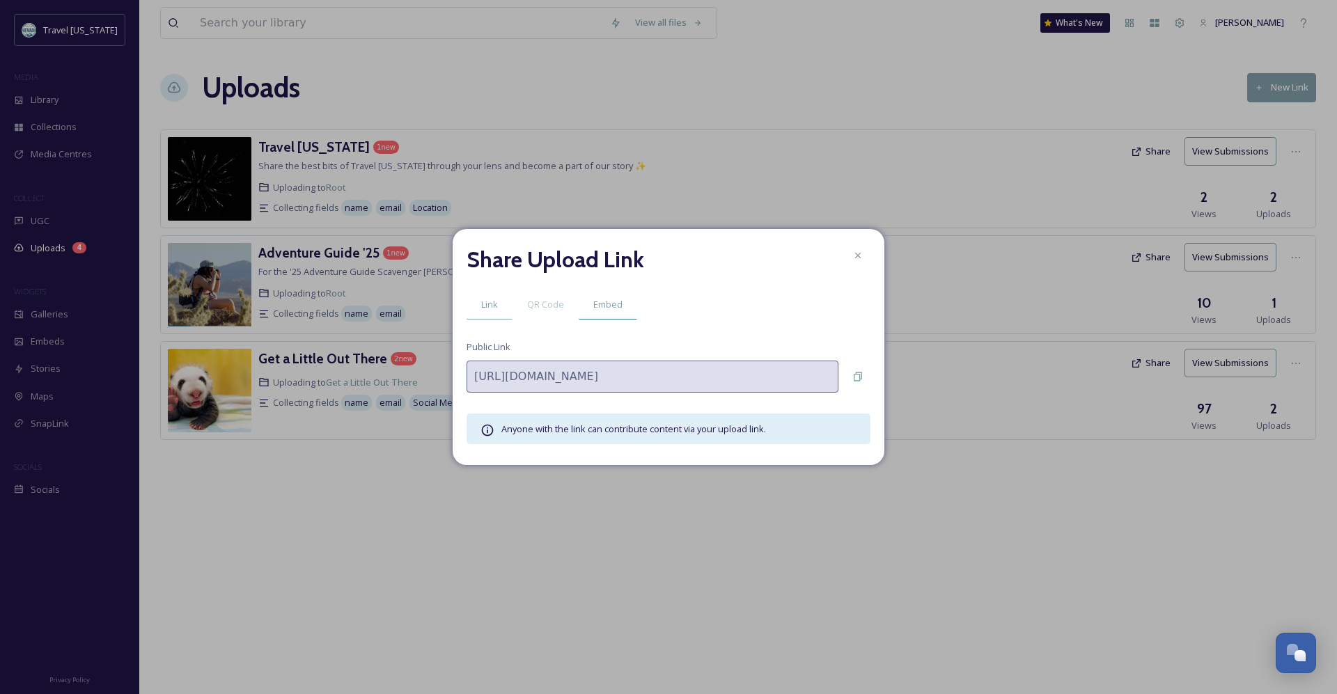
click at [620, 304] on span "Embed" at bounding box center [607, 304] width 29 height 13
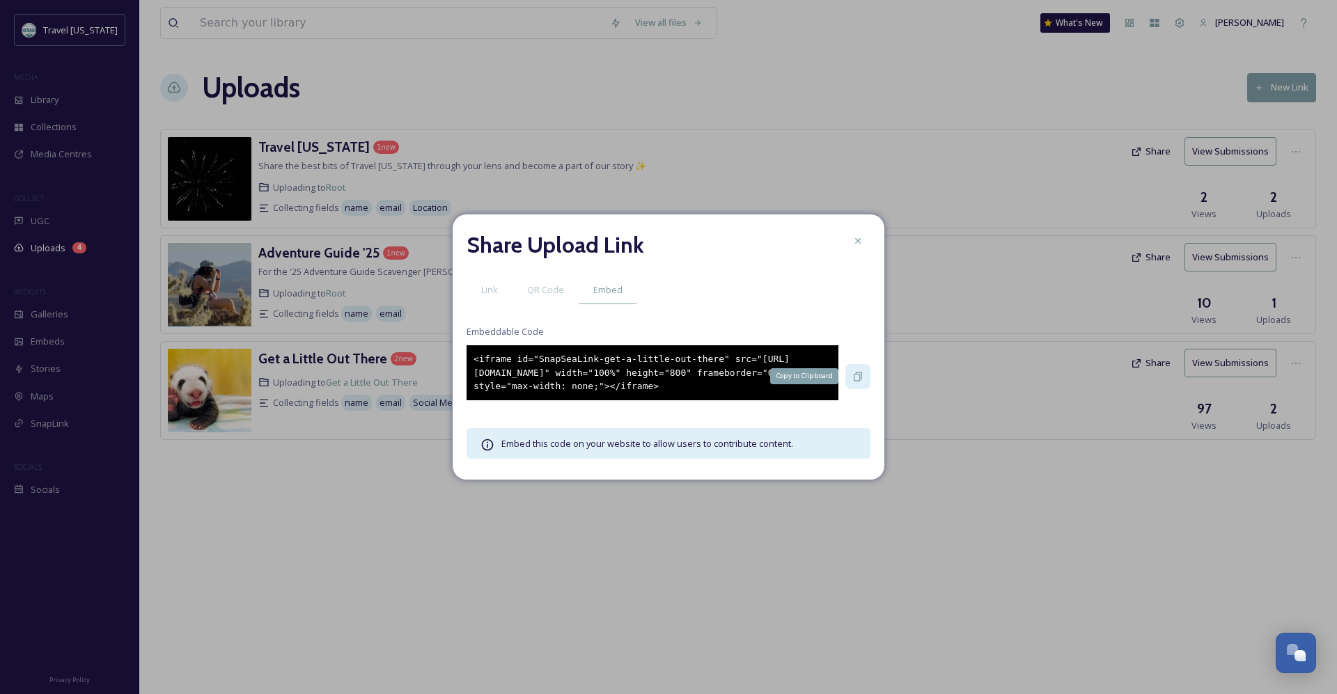
click at [857, 373] on icon at bounding box center [857, 376] width 11 height 11
